Goal: Transaction & Acquisition: Purchase product/service

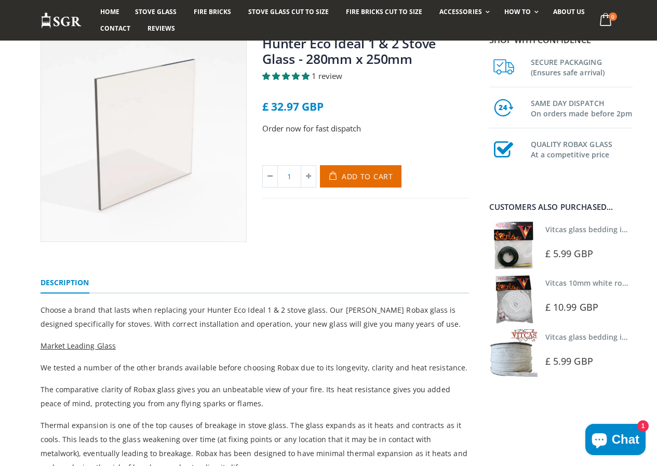
scroll to position [104, 0]
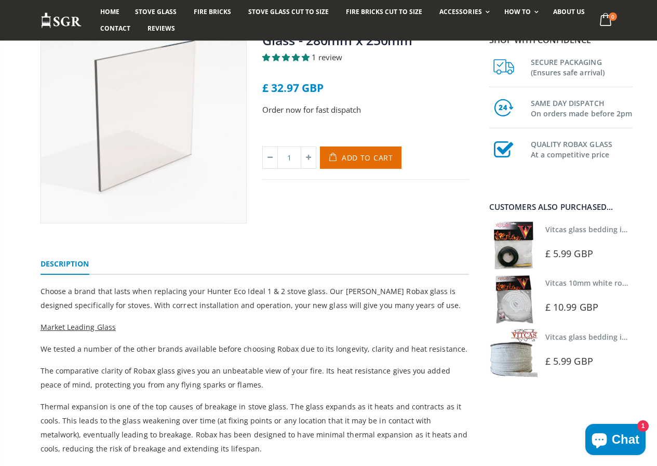
click at [509, 247] on img at bounding box center [513, 245] width 48 height 48
click at [367, 157] on span "Add to Cart" at bounding box center [367, 158] width 51 height 10
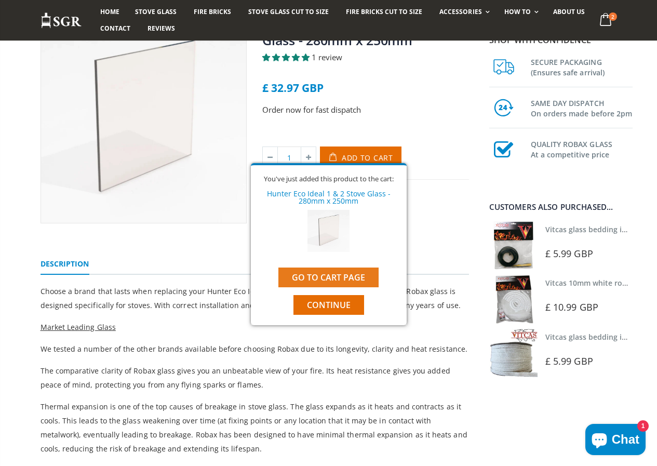
click at [335, 283] on link "Go to cart page" at bounding box center [328, 277] width 100 height 20
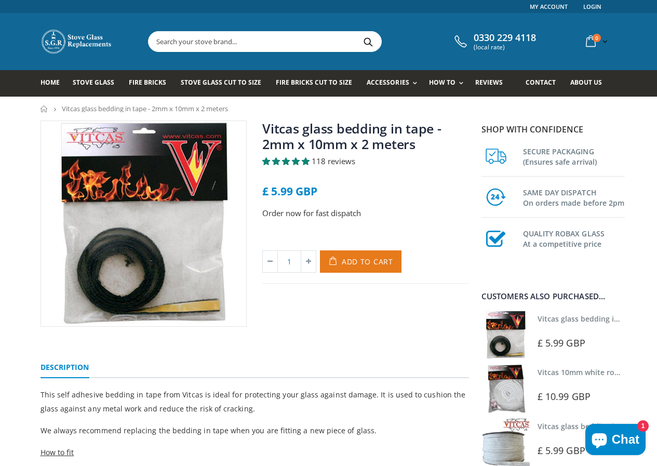
click at [378, 268] on button "Add to Cart" at bounding box center [361, 261] width 82 height 22
